Goal: Check status

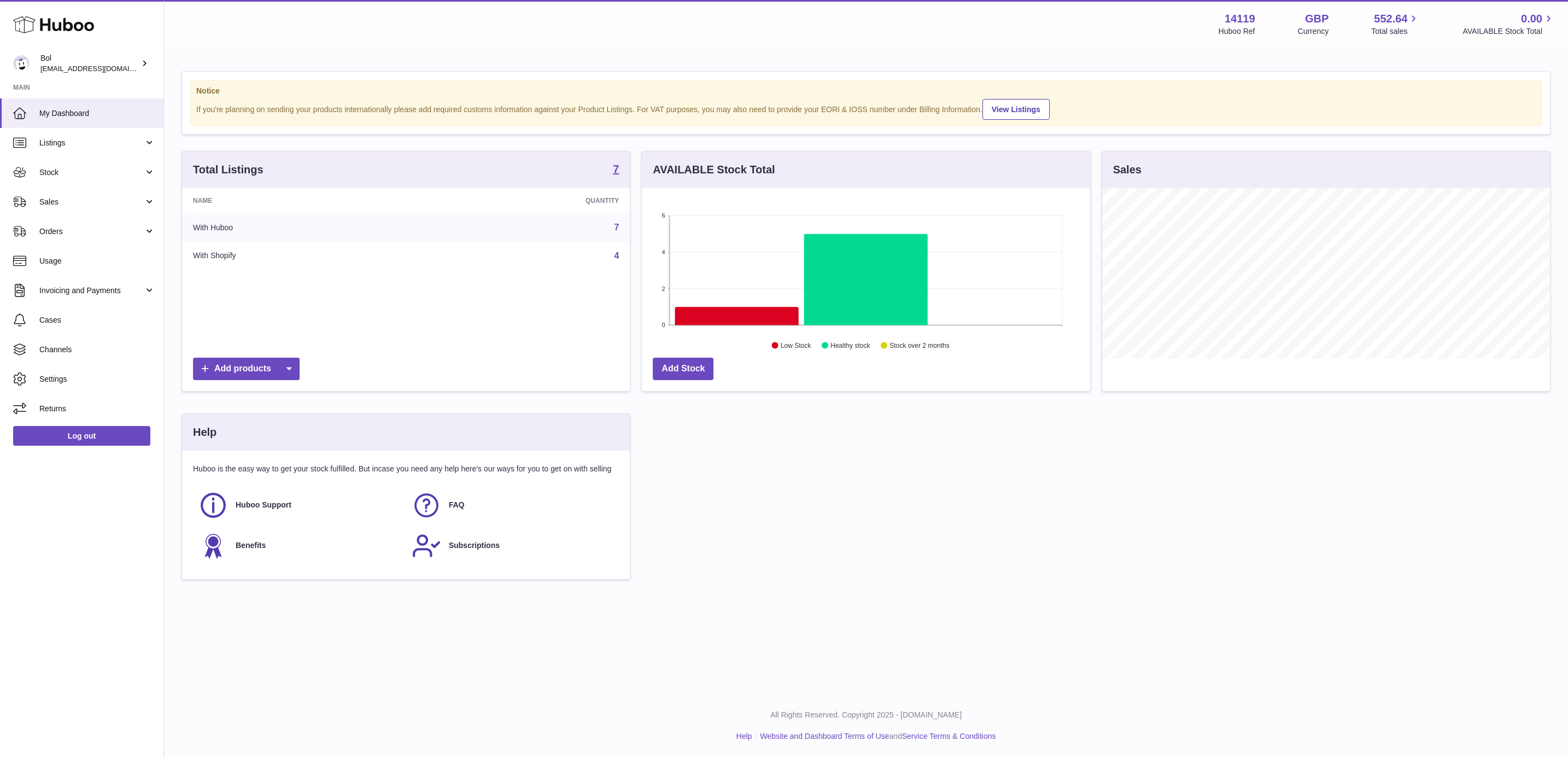
scroll to position [171, 446]
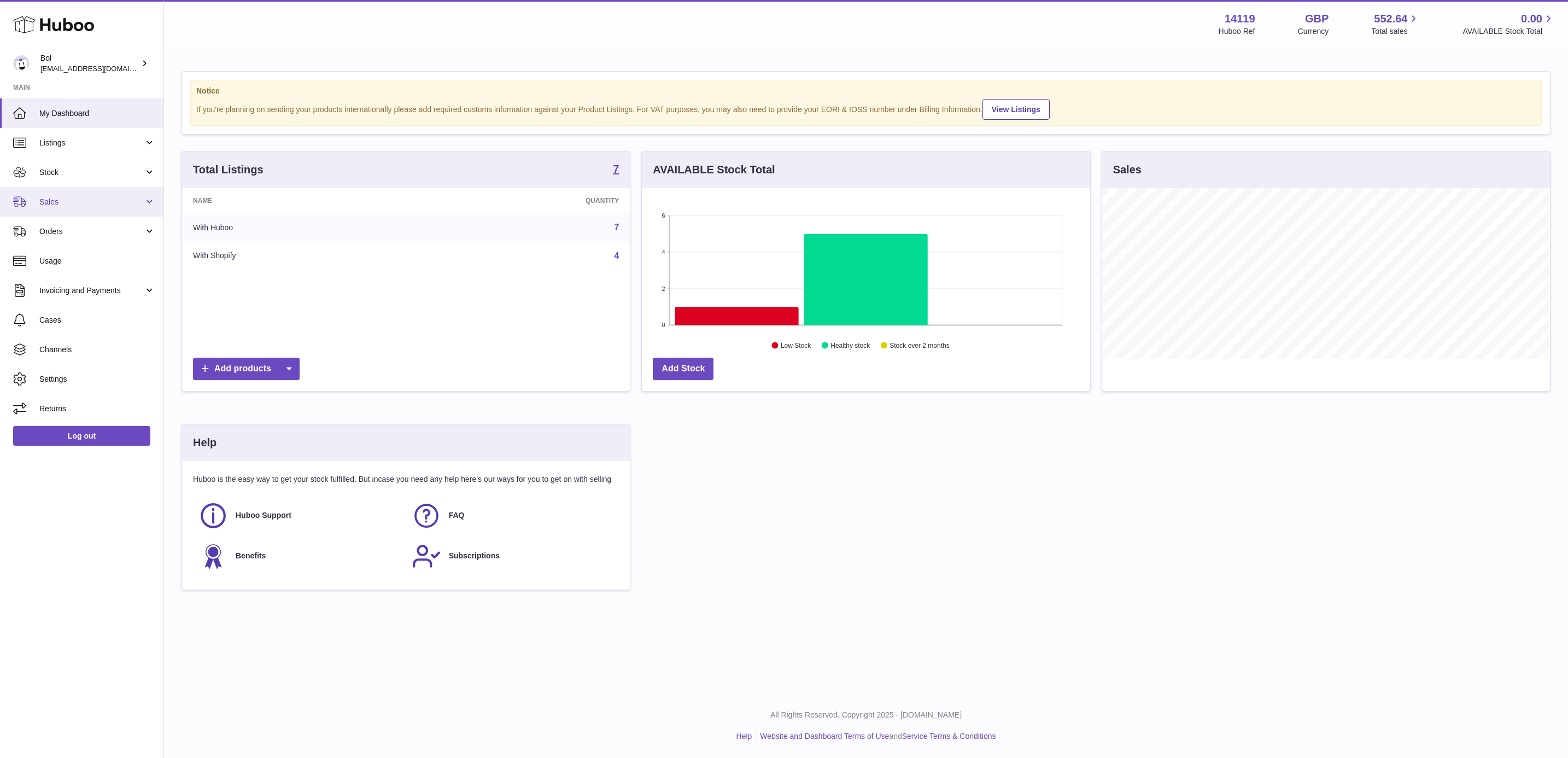
click at [105, 187] on link "Sales" at bounding box center [81, 202] width 163 height 30
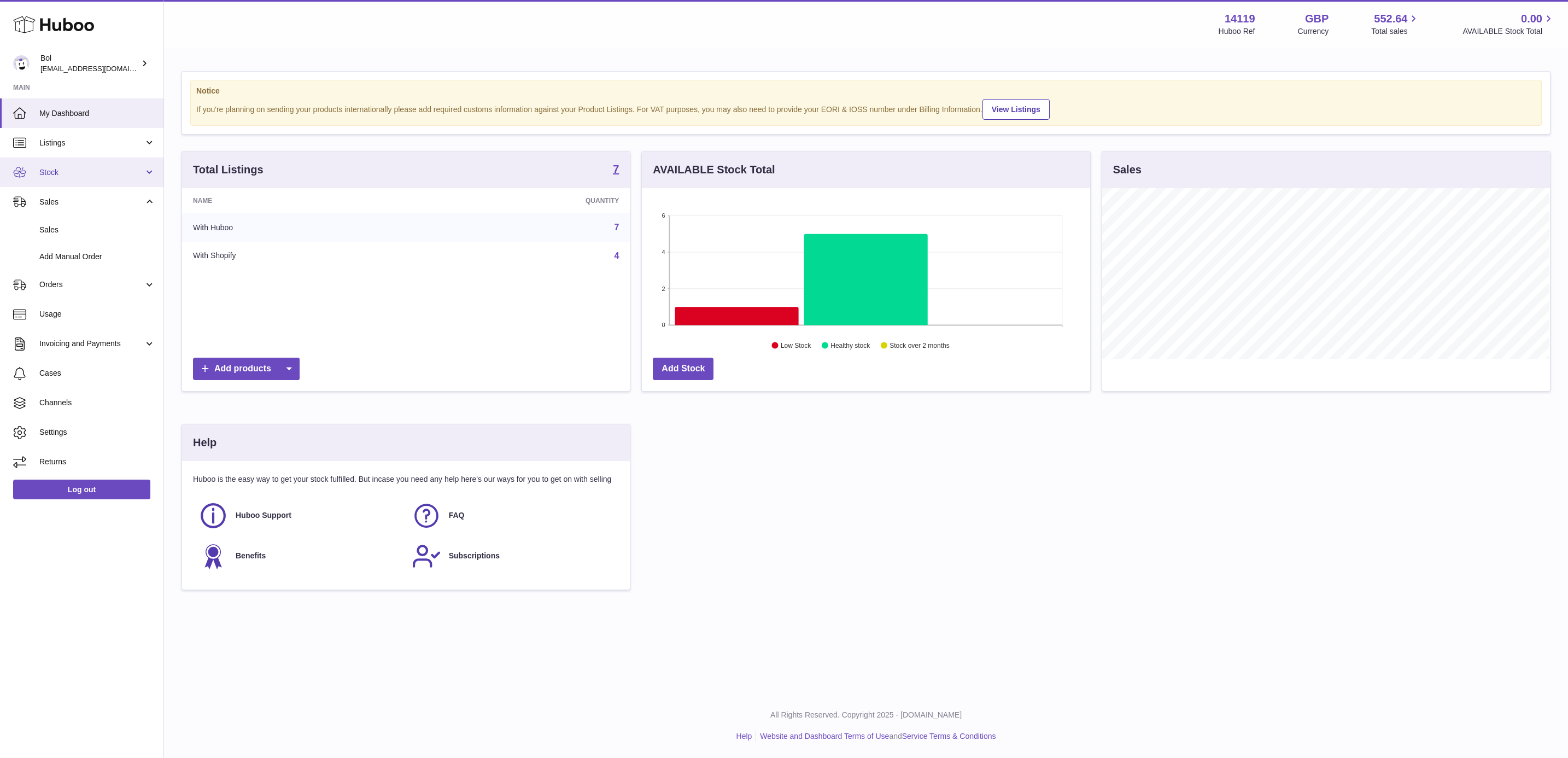
click at [107, 172] on span "Stock" at bounding box center [92, 172] width 104 height 11
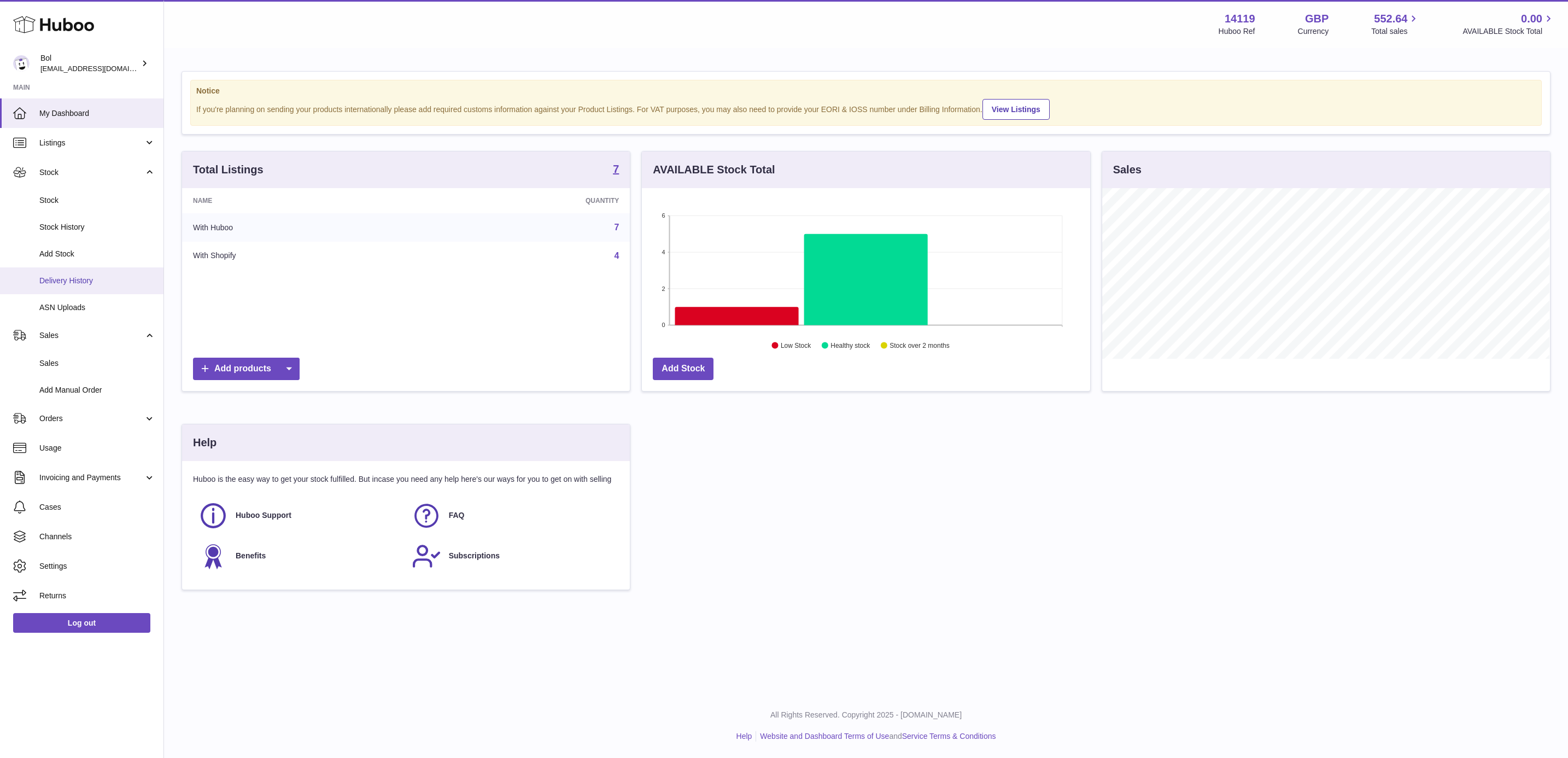
click at [81, 279] on span "Delivery History" at bounding box center [97, 281] width 116 height 11
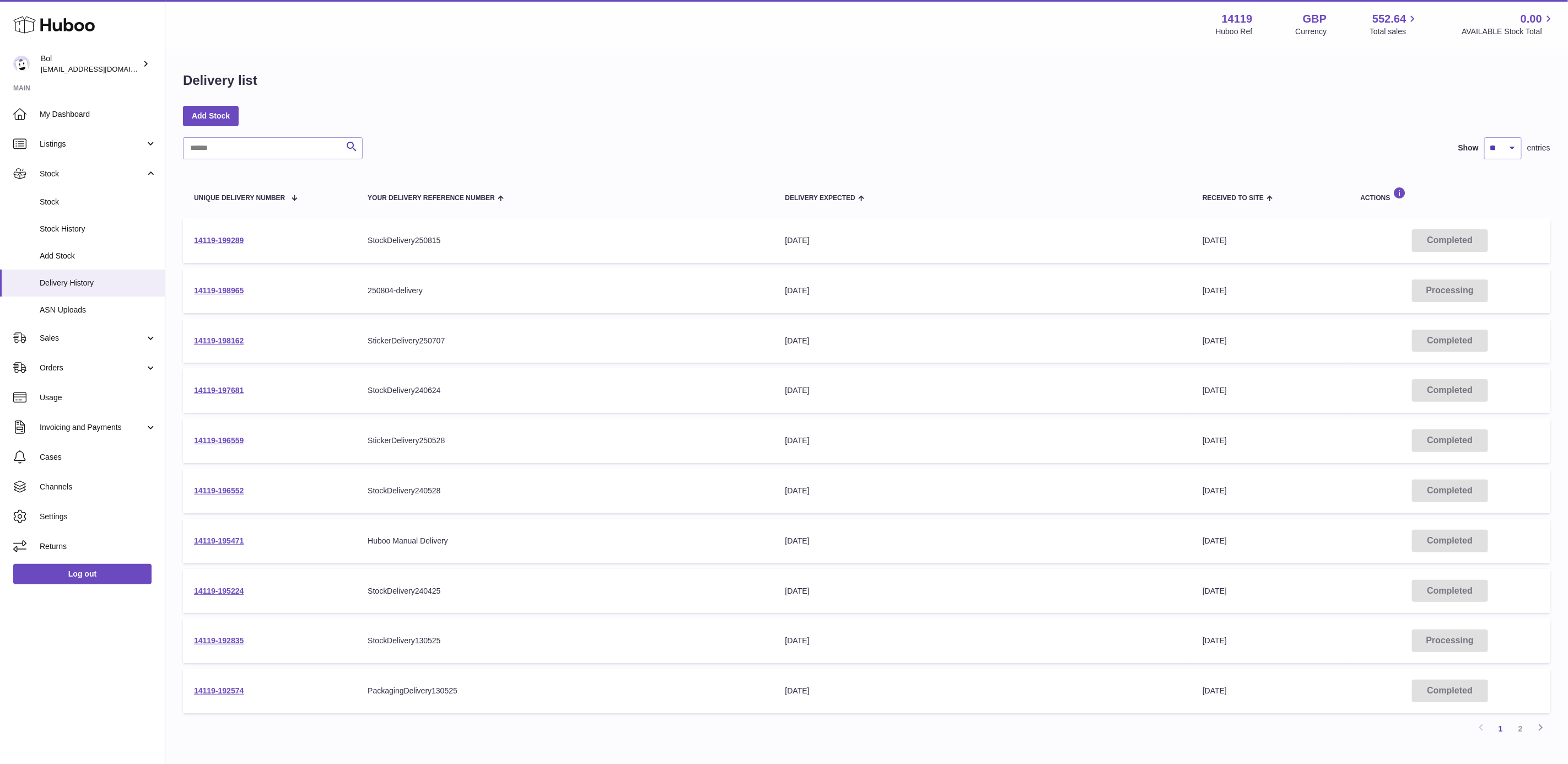
click at [206, 244] on td "14119-199289" at bounding box center [270, 240] width 174 height 45
click at [212, 238] on link "14119-199289" at bounding box center [218, 240] width 49 height 9
